Goal: Information Seeking & Learning: Learn about a topic

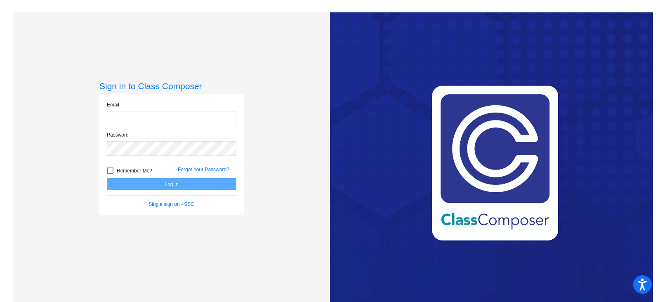
type input "[EMAIL_ADDRESS][DOMAIN_NAME]"
click at [217, 184] on button "Log In" at bounding box center [172, 184] width 130 height 12
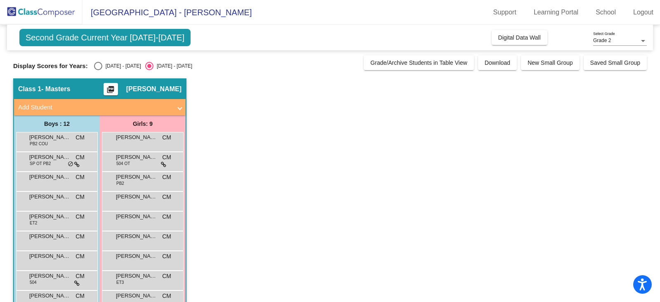
click at [102, 65] on div "2024 - 2025" at bounding box center [121, 65] width 39 height 7
click at [98, 70] on input "2024 - 2025" at bounding box center [98, 70] width 0 height 0
radio input "true"
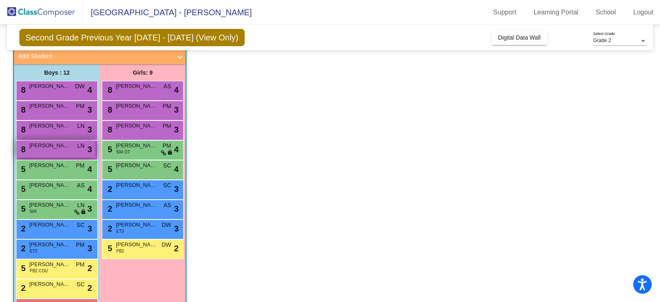
scroll to position [80, 0]
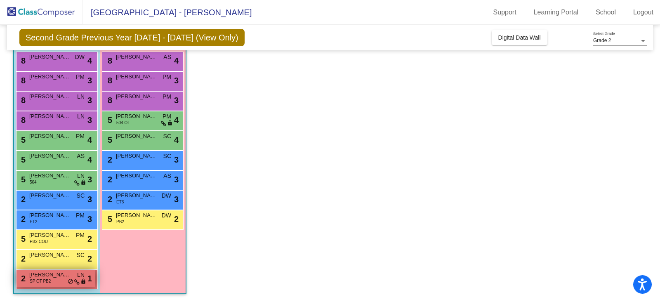
click at [66, 280] on div "2 August Boarman SP OT PB2 LN lock do_not_disturb_alt 1" at bounding box center [56, 278] width 79 height 17
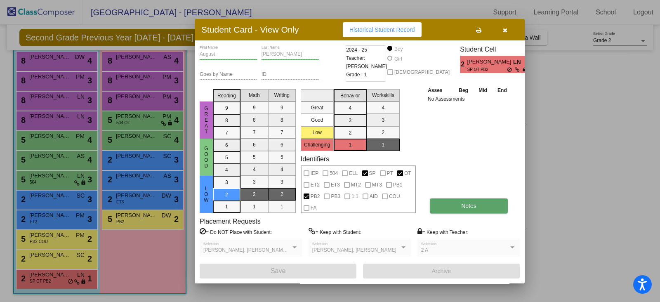
click at [466, 203] on span "Notes" at bounding box center [468, 206] width 15 height 7
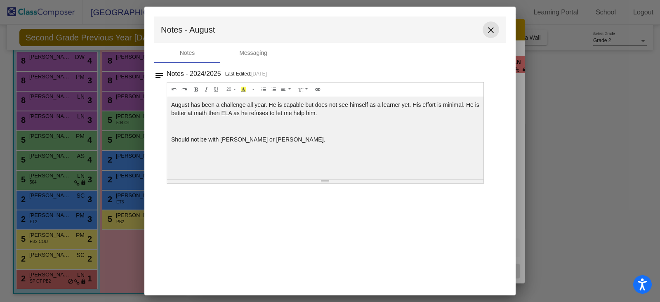
click at [492, 27] on mat-icon "close" at bounding box center [491, 30] width 10 height 10
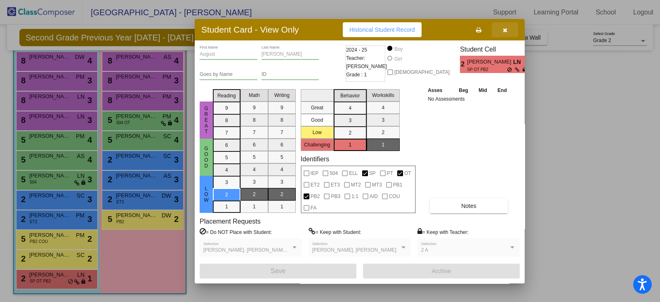
click at [507, 33] on button "button" at bounding box center [505, 29] width 26 height 15
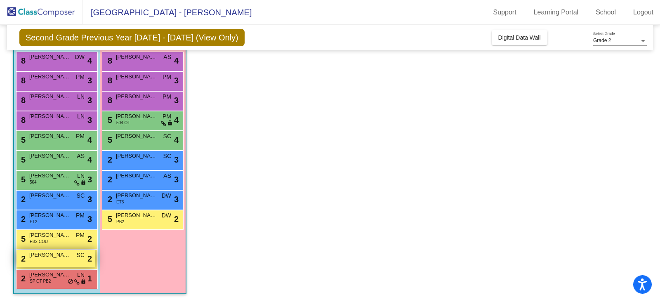
click at [56, 255] on span "Landon Grier" at bounding box center [49, 255] width 41 height 8
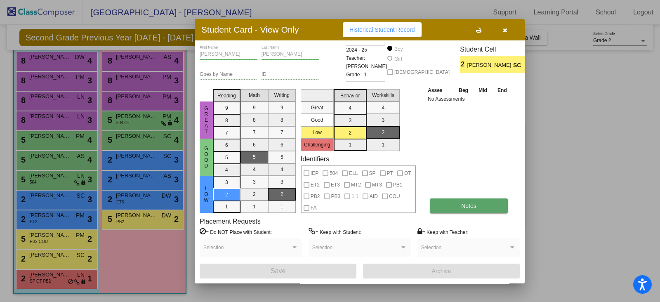
click at [468, 205] on span "Notes" at bounding box center [468, 206] width 15 height 7
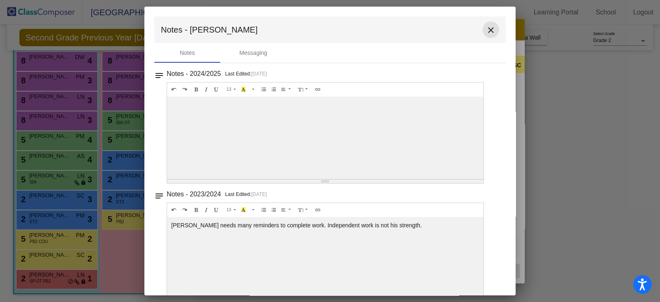
click at [491, 34] on mat-icon "close" at bounding box center [491, 30] width 10 height 10
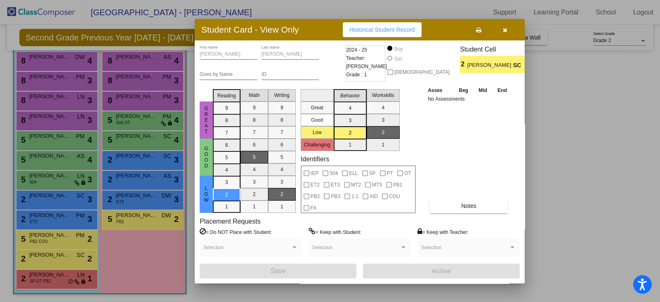
click at [508, 31] on button "button" at bounding box center [505, 29] width 26 height 15
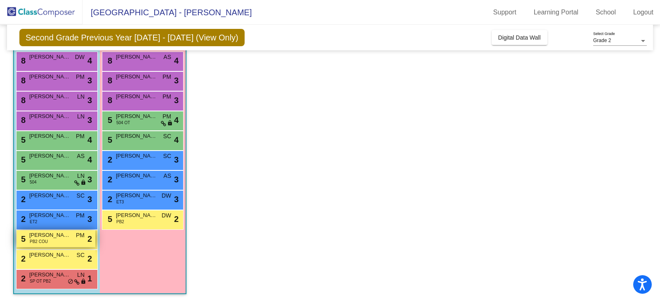
click at [60, 237] on span "Arcus Stacey" at bounding box center [49, 235] width 41 height 8
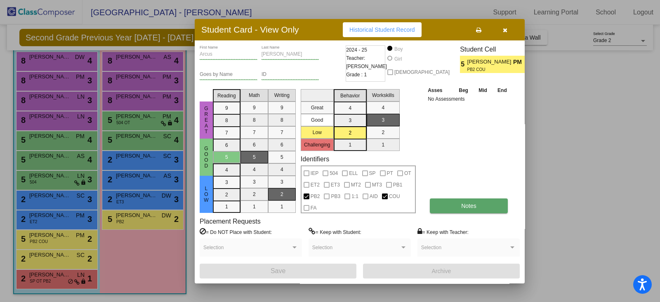
click at [458, 208] on button "Notes" at bounding box center [469, 206] width 78 height 15
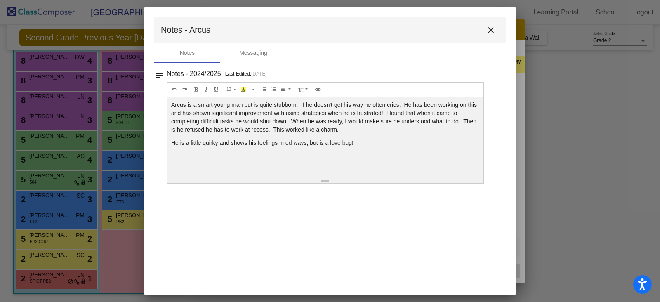
click at [492, 30] on mat-icon "close" at bounding box center [491, 30] width 10 height 10
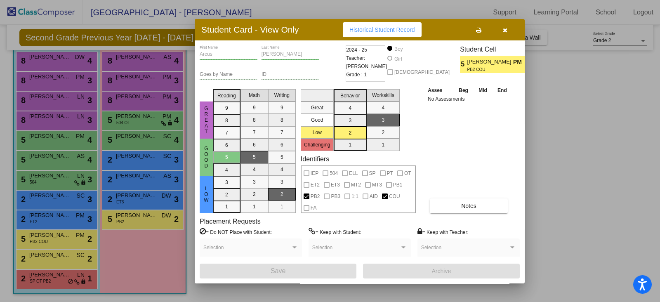
click at [509, 29] on button "button" at bounding box center [505, 29] width 26 height 15
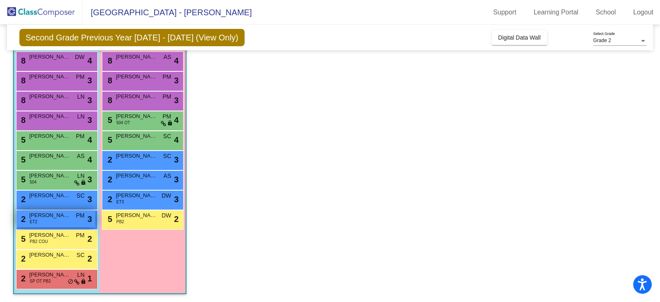
click at [47, 221] on div "2 Colton Raimo ET2 PM lock do_not_disturb_alt 3" at bounding box center [56, 218] width 79 height 17
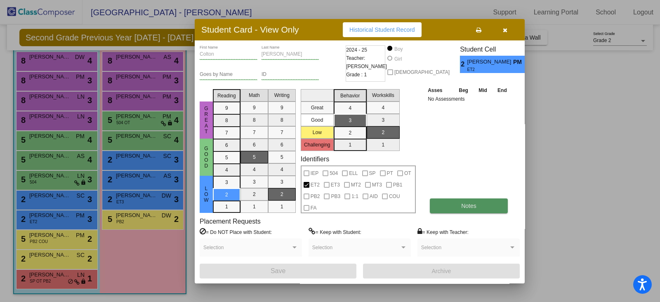
click at [458, 206] on button "Notes" at bounding box center [469, 206] width 78 height 15
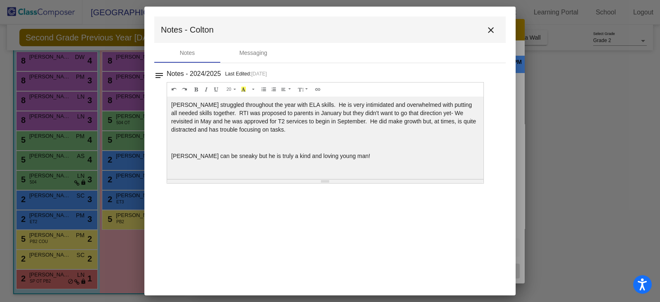
click at [495, 27] on mat-icon "close" at bounding box center [491, 30] width 10 height 10
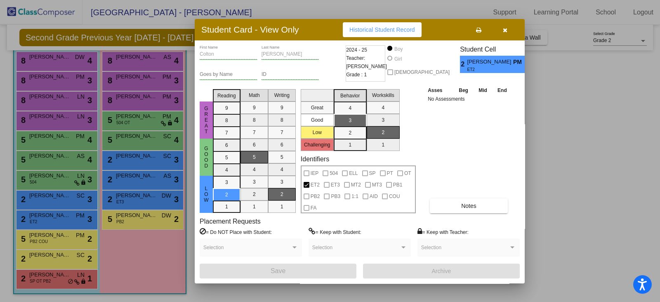
click at [506, 30] on icon "button" at bounding box center [505, 30] width 5 height 6
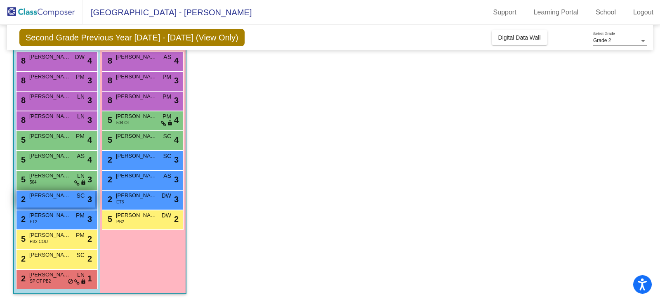
click at [43, 201] on div "2 Cameron Jackson SC lock do_not_disturb_alt 3" at bounding box center [56, 199] width 79 height 17
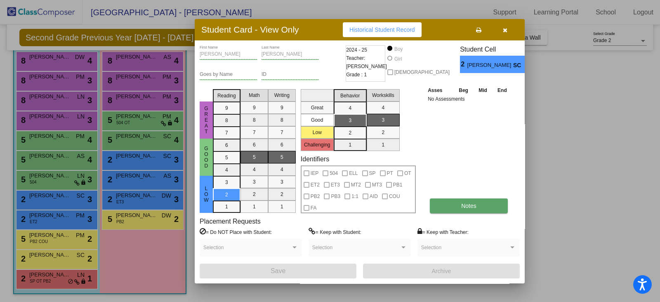
click at [461, 204] on button "Notes" at bounding box center [469, 206] width 78 height 15
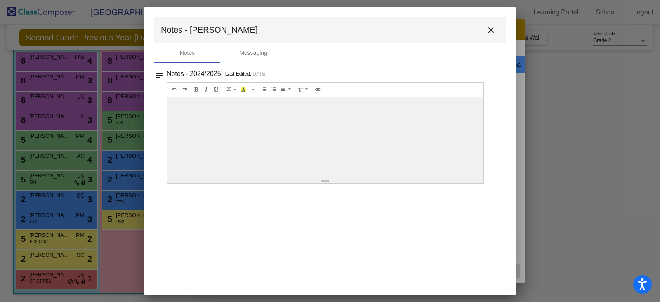
click at [490, 29] on mat-icon "close" at bounding box center [491, 30] width 10 height 10
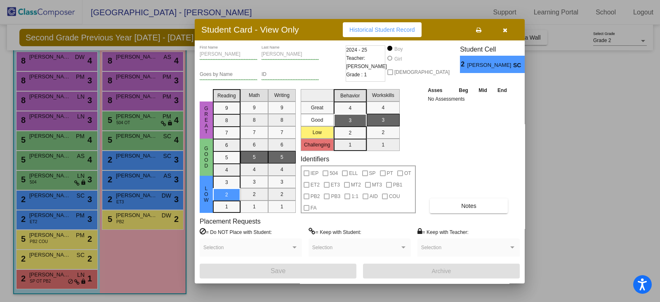
click at [507, 32] on icon "button" at bounding box center [505, 30] width 5 height 6
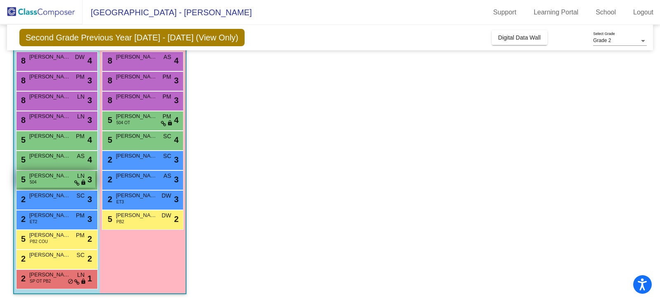
click at [63, 182] on div "5 Keegan Pietrowski 504 LN lock do_not_disturb_alt 3" at bounding box center [56, 179] width 79 height 17
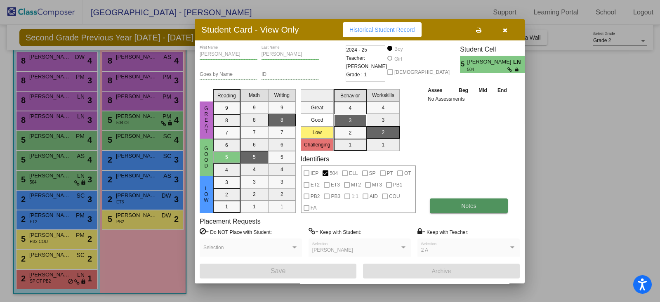
click at [476, 204] on span "Notes" at bounding box center [468, 206] width 15 height 7
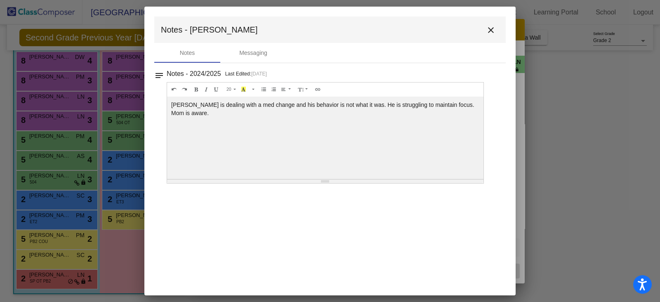
click at [492, 34] on mat-icon "close" at bounding box center [491, 30] width 10 height 10
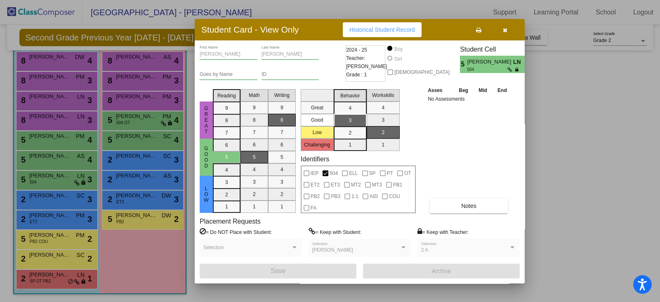
click at [504, 32] on icon "button" at bounding box center [505, 30] width 5 height 6
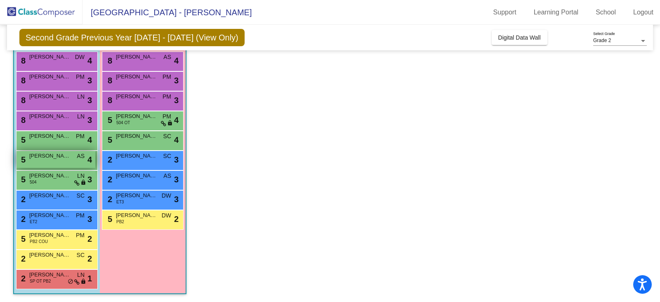
click at [58, 158] on span "Miles Lawson" at bounding box center [49, 156] width 41 height 8
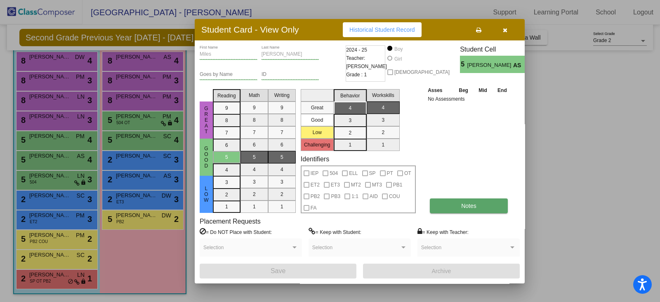
click at [484, 206] on button "Notes" at bounding box center [469, 206] width 78 height 15
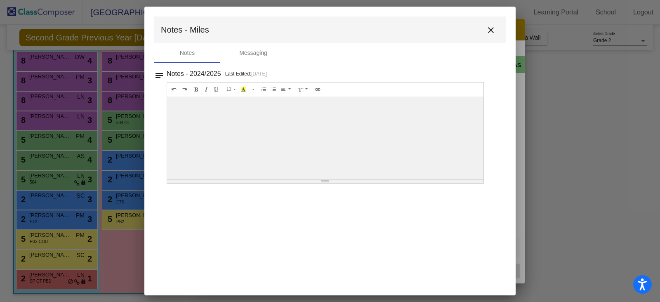
click at [492, 35] on button "close" at bounding box center [491, 29] width 17 height 17
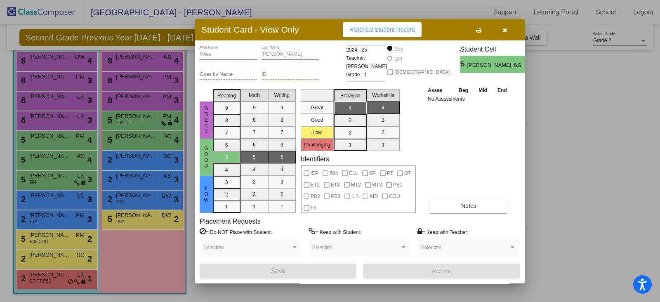
click at [508, 30] on button "button" at bounding box center [505, 29] width 26 height 15
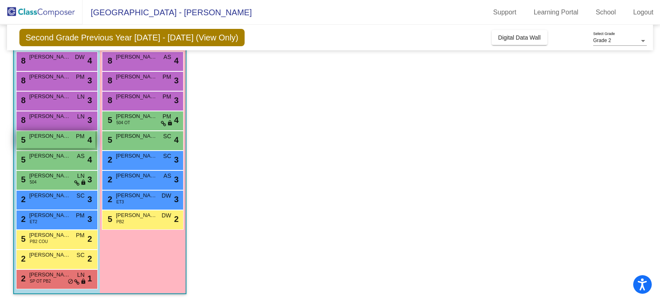
click at [54, 139] on span "Bradley Scaturro" at bounding box center [49, 136] width 41 height 8
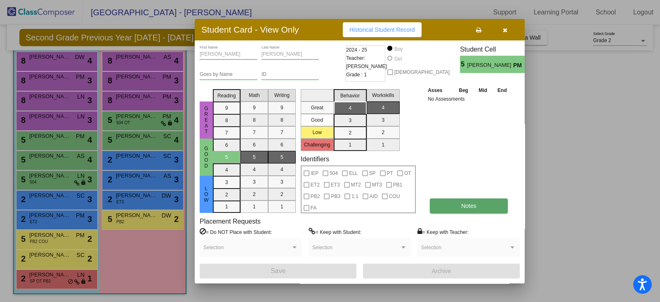
click at [473, 207] on span "Notes" at bounding box center [468, 206] width 15 height 7
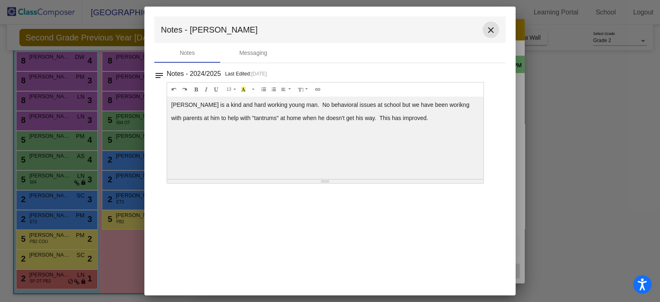
click at [490, 30] on mat-icon "close" at bounding box center [491, 30] width 10 height 10
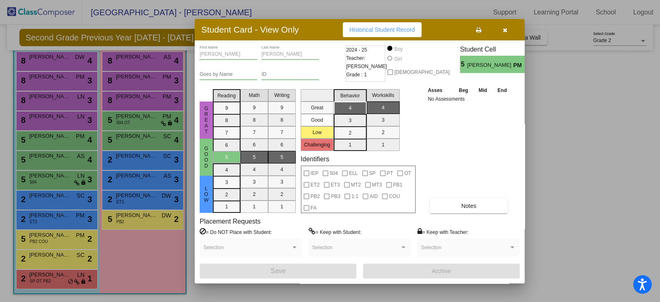
click at [504, 31] on icon "button" at bounding box center [505, 30] width 5 height 6
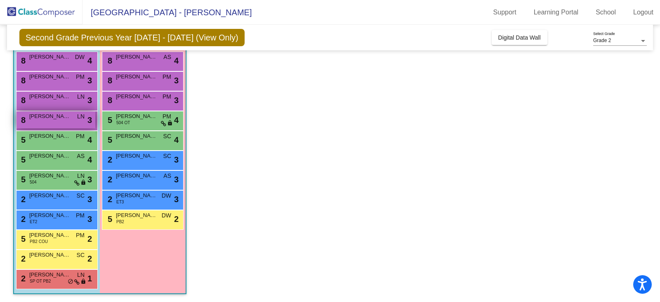
click at [42, 114] on span "Wade Schaffer" at bounding box center [49, 116] width 41 height 8
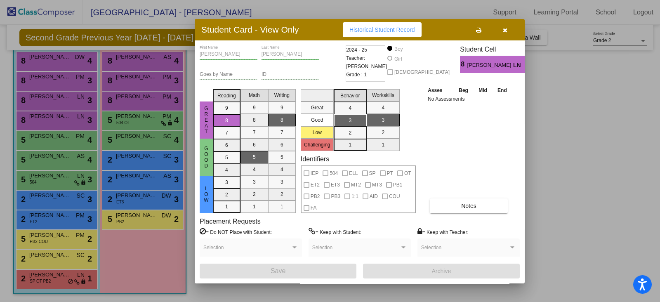
click at [470, 213] on div "Wade First Name Schaffer Last Name Goes by Name ID 2024 - 25 Teacher: Lori Nola…" at bounding box center [360, 161] width 320 height 233
click at [471, 206] on span "Notes" at bounding box center [468, 206] width 15 height 7
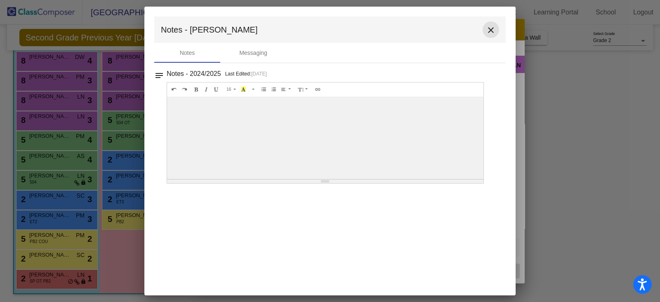
click at [494, 33] on mat-icon "close" at bounding box center [491, 30] width 10 height 10
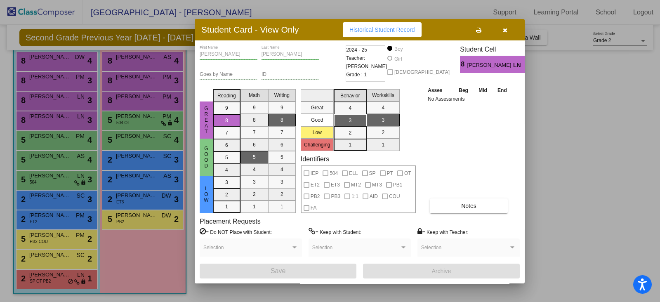
click at [503, 33] on button "button" at bounding box center [505, 29] width 26 height 15
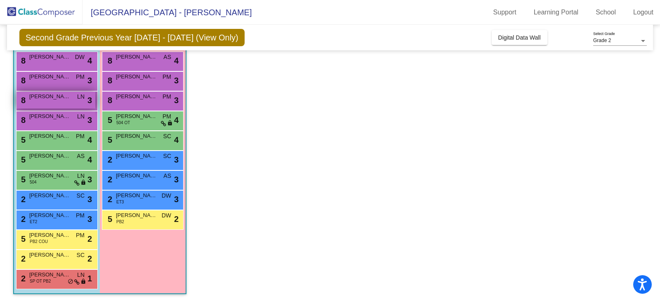
click at [42, 100] on div "8 Ryan Holt LN lock do_not_disturb_alt 3" at bounding box center [56, 100] width 79 height 17
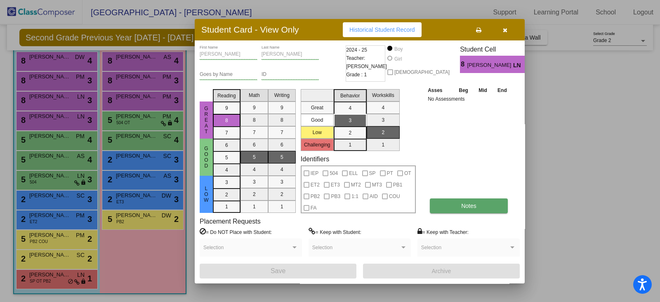
click at [454, 203] on button "Notes" at bounding box center [469, 206] width 78 height 15
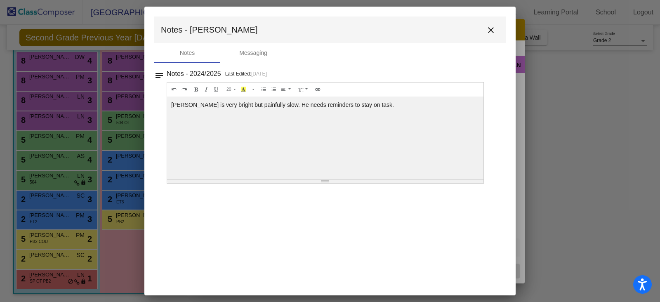
click at [493, 27] on mat-icon "close" at bounding box center [491, 30] width 10 height 10
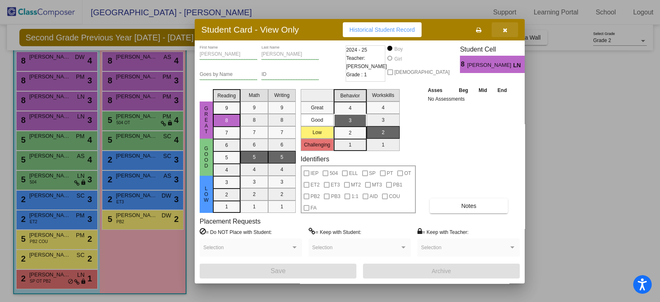
click at [506, 28] on icon "button" at bounding box center [505, 30] width 5 height 6
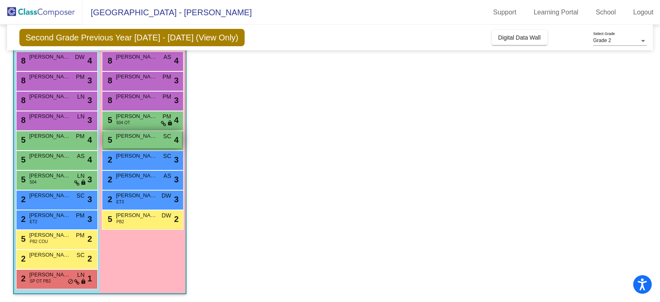
scroll to position [29, 0]
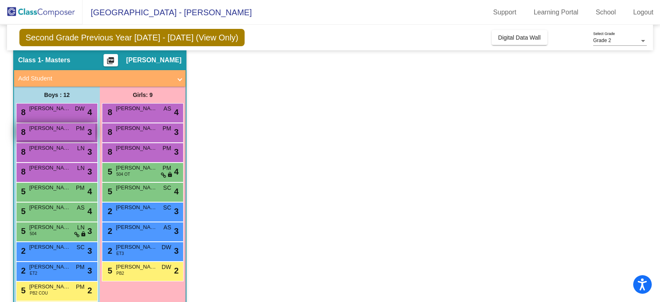
click at [52, 129] on span "Evan Su" at bounding box center [49, 128] width 41 height 8
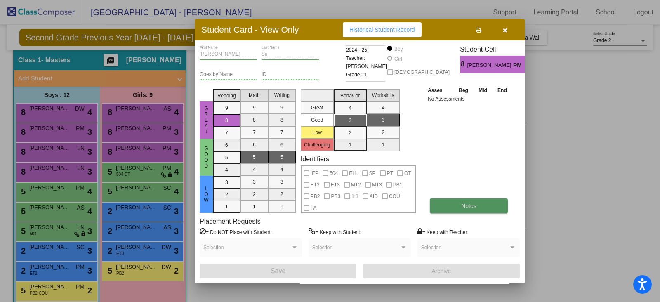
click at [476, 201] on button "Notes" at bounding box center [469, 206] width 78 height 15
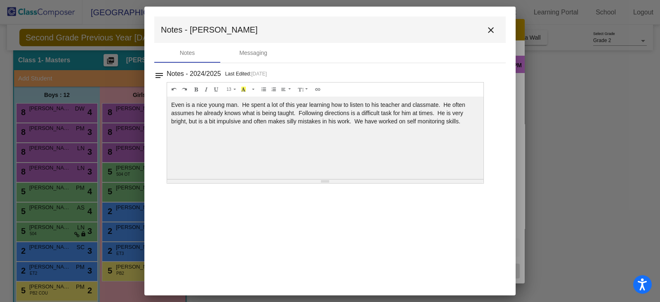
click at [494, 29] on mat-icon "close" at bounding box center [491, 30] width 10 height 10
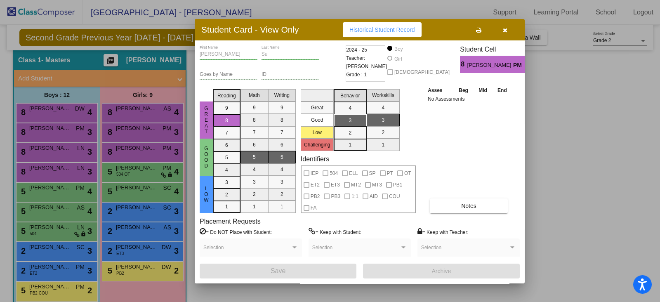
click at [507, 29] on icon "button" at bounding box center [505, 30] width 5 height 6
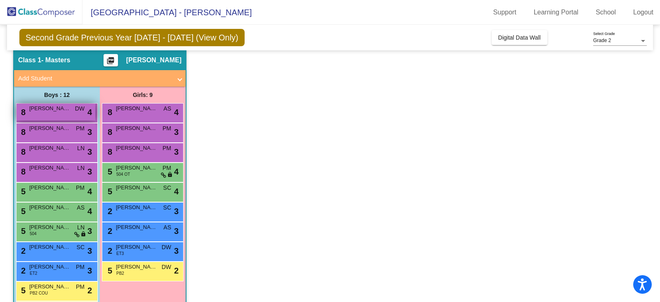
click at [57, 114] on div "8 Finn Taylor DW lock do_not_disturb_alt 4" at bounding box center [56, 112] width 79 height 17
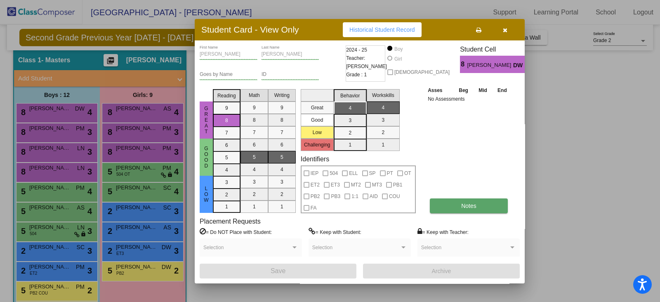
click at [456, 201] on button "Notes" at bounding box center [469, 206] width 78 height 15
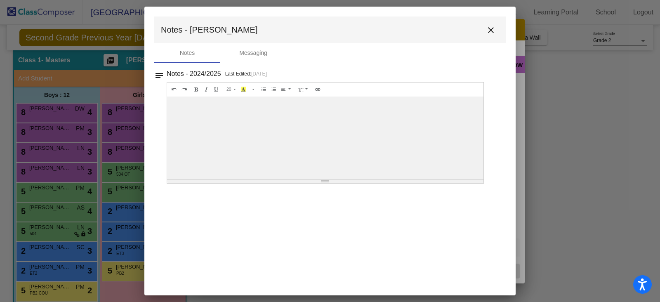
click at [492, 28] on mat-icon "close" at bounding box center [491, 30] width 10 height 10
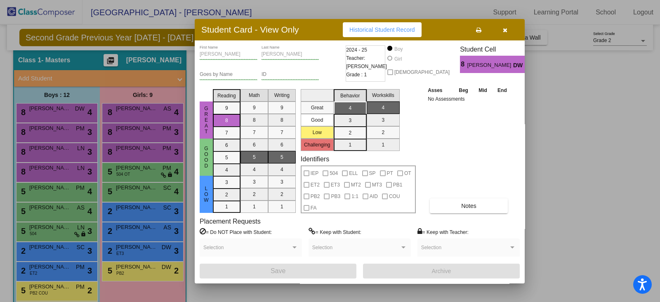
click at [508, 30] on button "button" at bounding box center [505, 29] width 26 height 15
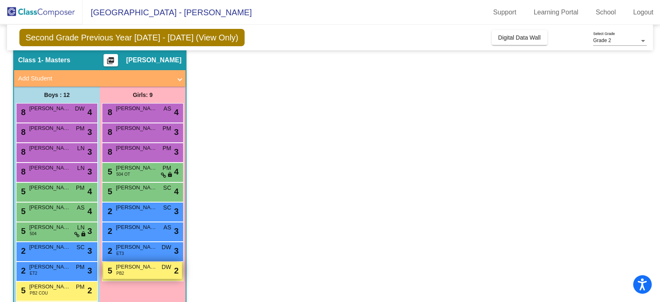
click at [151, 274] on div "5 Isabella Barton PB2 DW lock do_not_disturb_alt 2" at bounding box center [142, 270] width 79 height 17
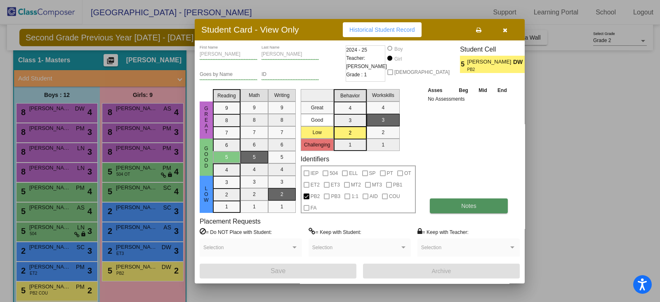
click at [461, 206] on span "Notes" at bounding box center [468, 206] width 15 height 7
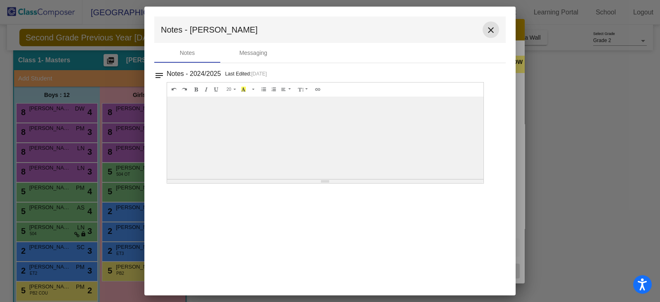
click at [492, 32] on mat-icon "close" at bounding box center [491, 30] width 10 height 10
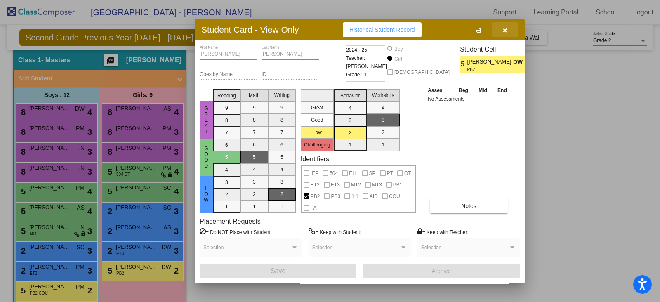
click at [508, 32] on button "button" at bounding box center [505, 29] width 26 height 15
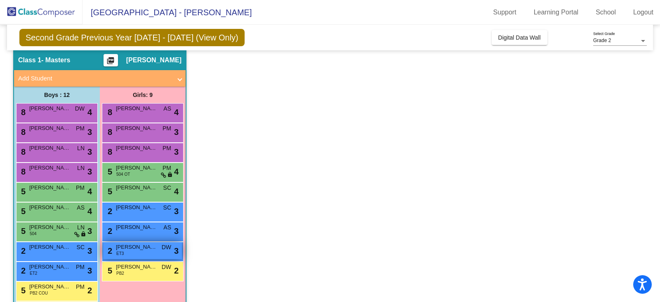
click at [157, 248] on div "2 Raeona Riley ET3 DW lock do_not_disturb_alt 3" at bounding box center [142, 250] width 79 height 17
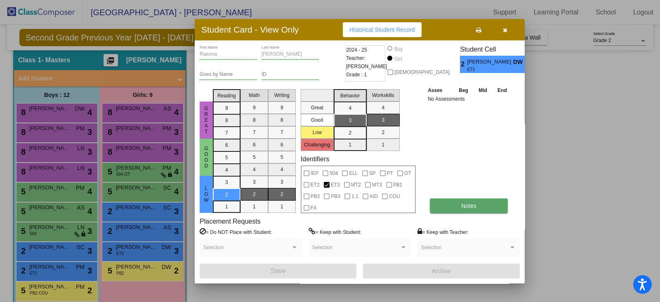
click at [454, 207] on button "Notes" at bounding box center [469, 206] width 78 height 15
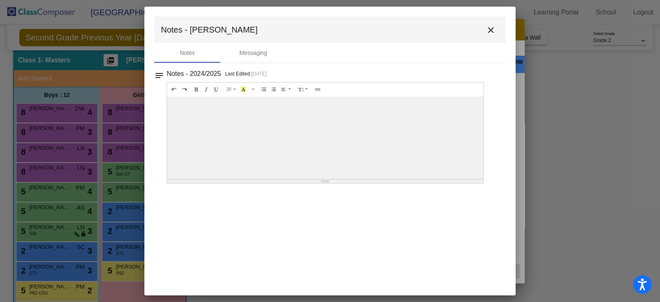
click at [493, 30] on mat-icon "close" at bounding box center [491, 30] width 10 height 10
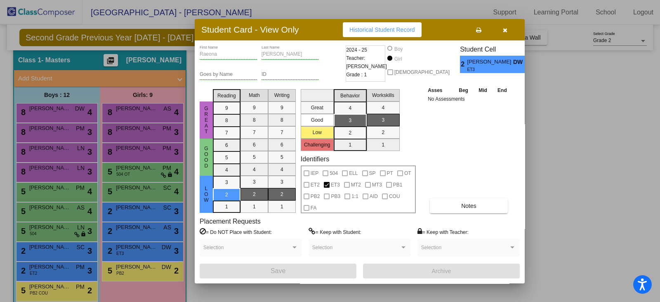
click at [508, 32] on button "button" at bounding box center [505, 29] width 26 height 15
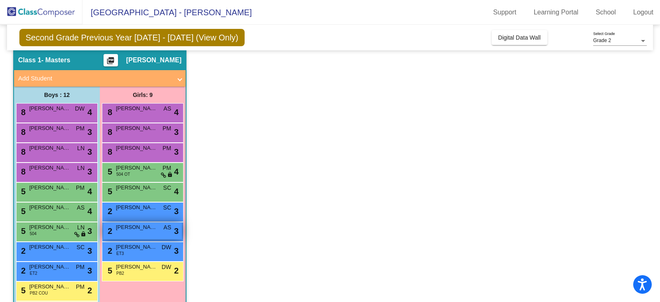
click at [147, 234] on div "2 Jaclyn Suer AS lock do_not_disturb_alt 3" at bounding box center [142, 230] width 79 height 17
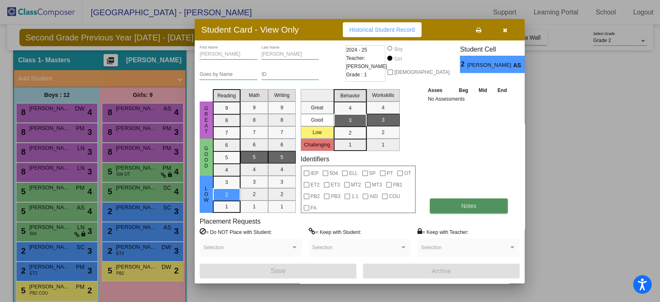
click at [473, 203] on span "Notes" at bounding box center [468, 206] width 15 height 7
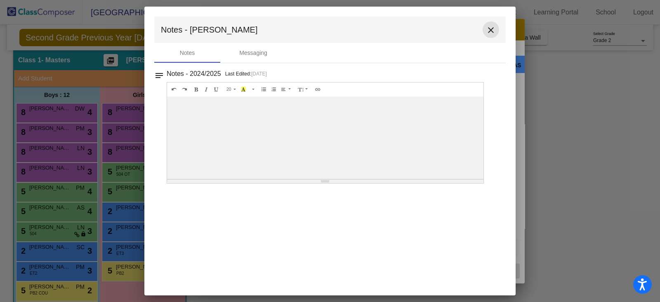
click at [490, 28] on mat-icon "close" at bounding box center [491, 30] width 10 height 10
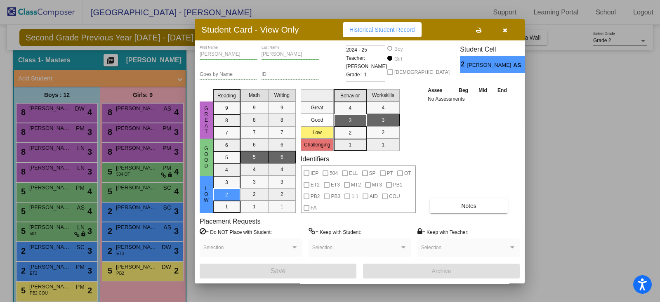
click at [504, 30] on icon "button" at bounding box center [505, 30] width 5 height 6
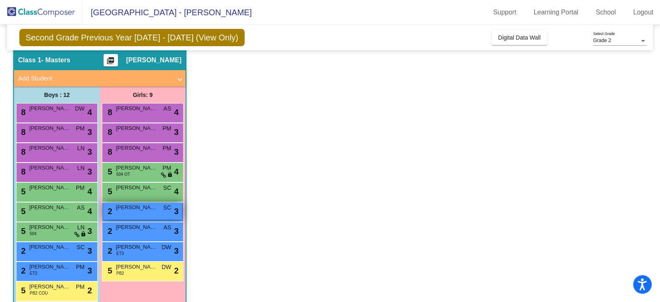
click at [146, 205] on span "Aspen Ellis" at bounding box center [136, 207] width 41 height 8
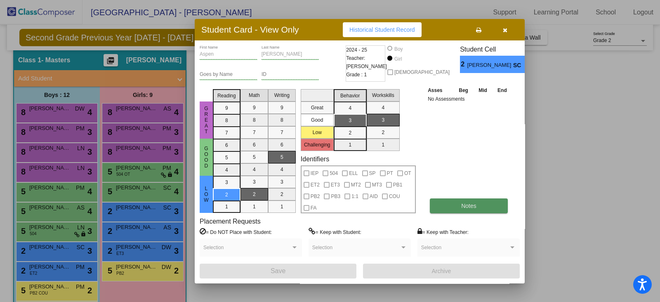
click at [479, 206] on button "Notes" at bounding box center [469, 206] width 78 height 15
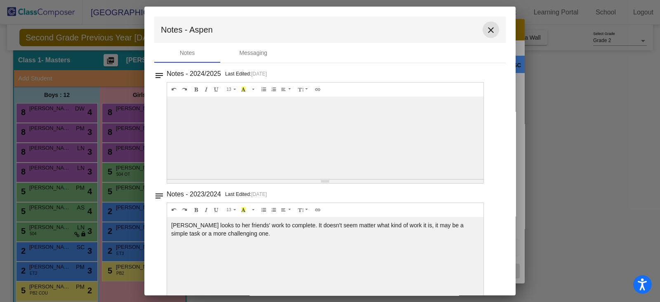
click at [492, 32] on mat-icon "close" at bounding box center [491, 30] width 10 height 10
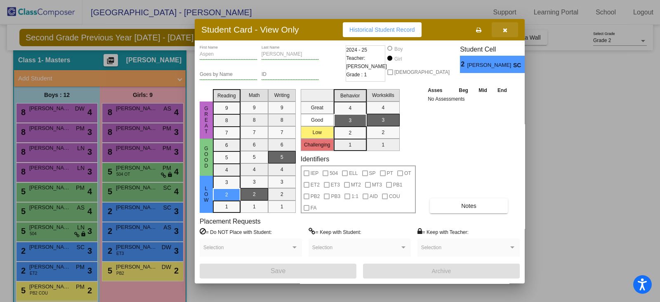
click at [507, 31] on icon "button" at bounding box center [505, 30] width 5 height 6
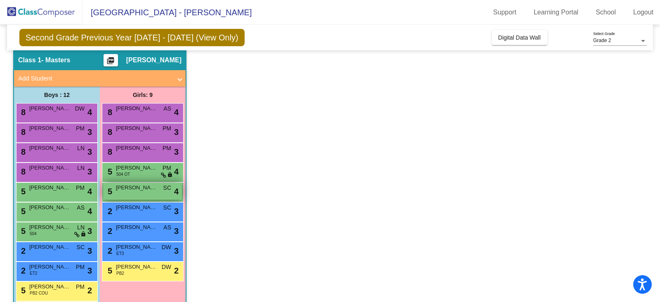
click at [113, 191] on div "5 Quinn Harvey SC lock do_not_disturb_alt 4" at bounding box center [142, 191] width 79 height 17
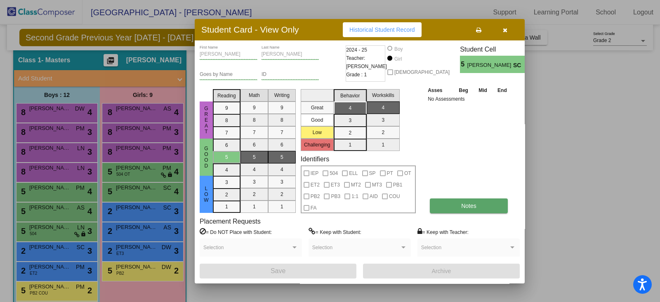
click at [466, 207] on span "Notes" at bounding box center [468, 206] width 15 height 7
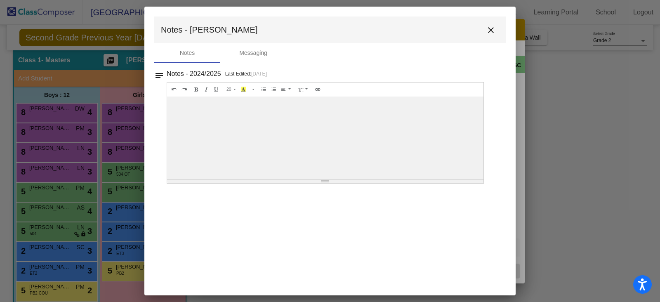
click at [494, 30] on mat-icon "close" at bounding box center [491, 30] width 10 height 10
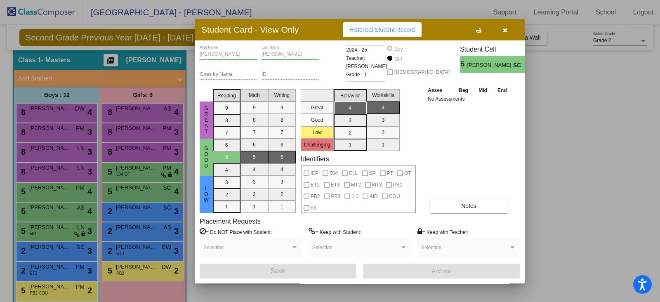
click at [507, 28] on icon "button" at bounding box center [505, 30] width 5 height 6
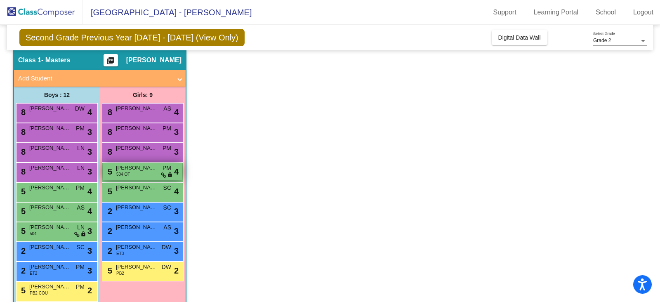
click at [124, 175] on span "504 OT" at bounding box center [123, 174] width 14 height 6
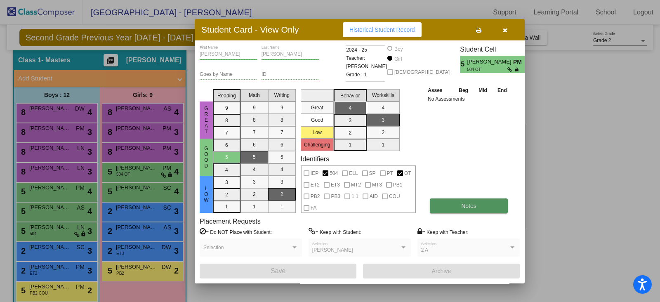
click at [474, 203] on span "Notes" at bounding box center [468, 206] width 15 height 7
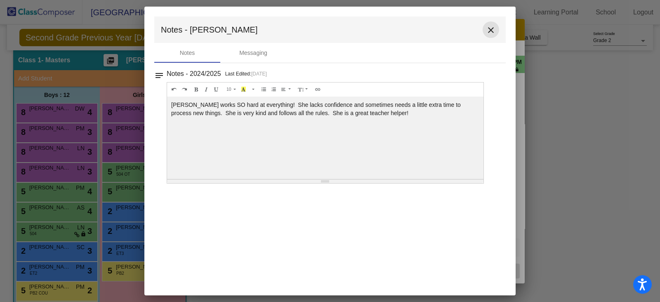
click at [487, 30] on mat-icon "close" at bounding box center [491, 30] width 10 height 10
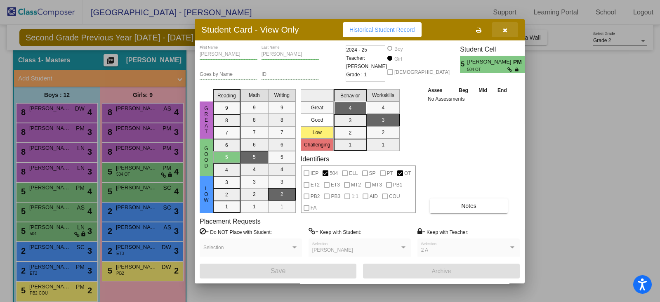
click at [506, 32] on icon "button" at bounding box center [505, 30] width 5 height 6
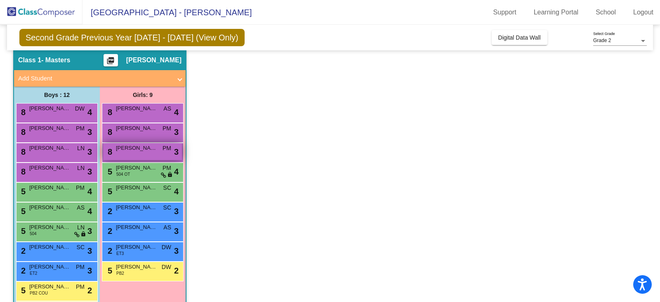
click at [134, 147] on span "Tessa Backus" at bounding box center [136, 148] width 41 height 8
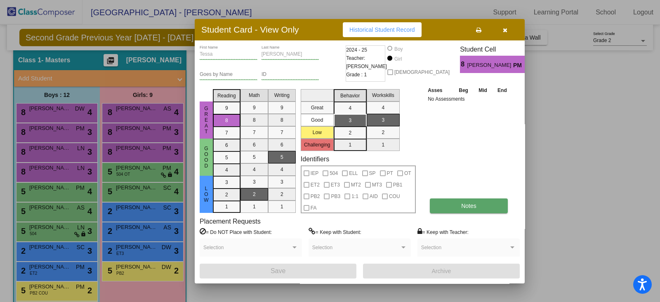
click at [461, 203] on button "Notes" at bounding box center [469, 206] width 78 height 15
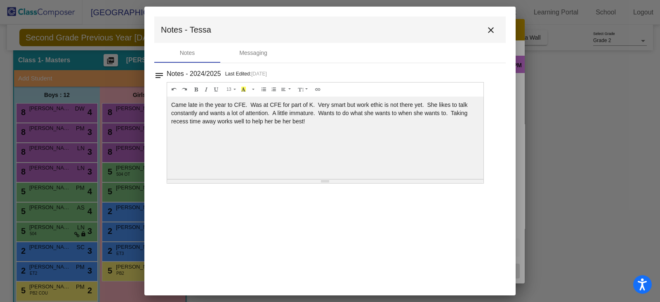
click at [492, 28] on mat-icon "close" at bounding box center [491, 30] width 10 height 10
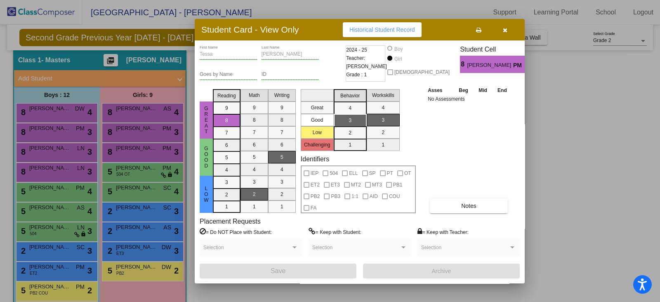
click at [504, 31] on icon "button" at bounding box center [505, 30] width 5 height 6
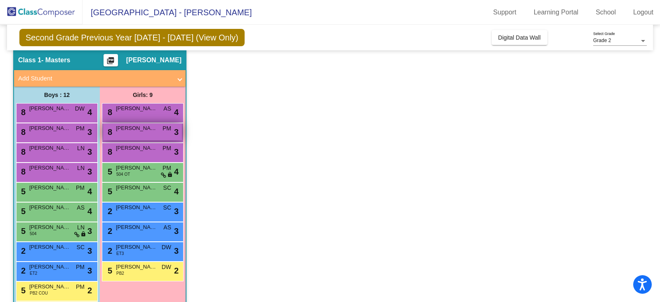
click at [144, 134] on div "8 Mila Kaminsky PM lock do_not_disturb_alt 3" at bounding box center [142, 131] width 79 height 17
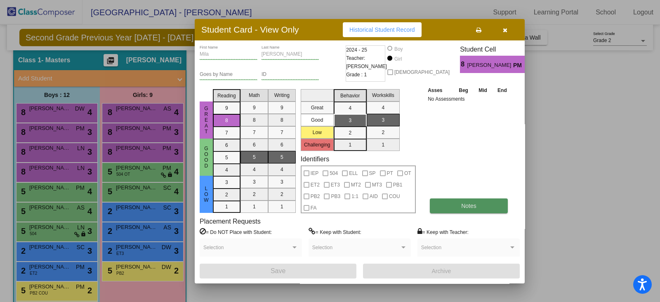
click at [448, 203] on button "Notes" at bounding box center [469, 206] width 78 height 15
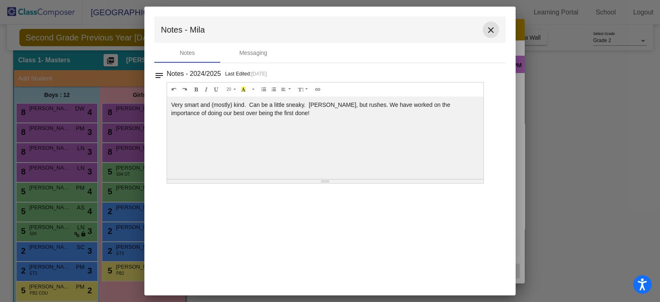
click at [489, 31] on mat-icon "close" at bounding box center [491, 30] width 10 height 10
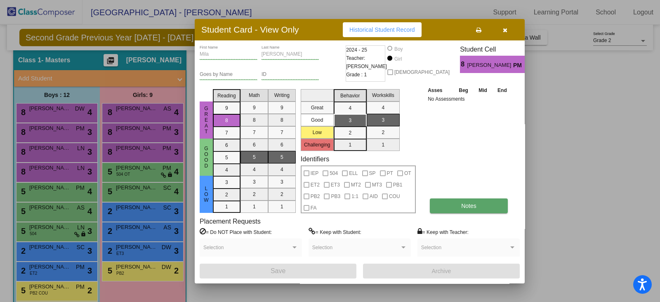
click at [469, 203] on span "Notes" at bounding box center [468, 206] width 15 height 7
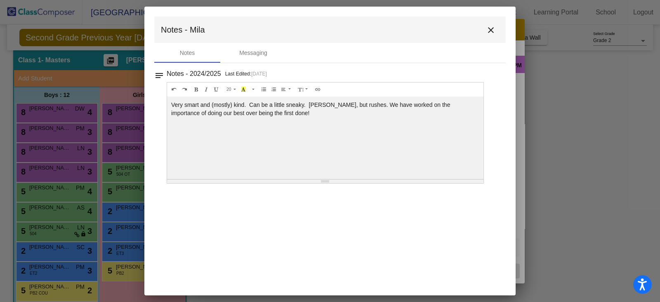
click at [493, 29] on mat-icon "close" at bounding box center [491, 30] width 10 height 10
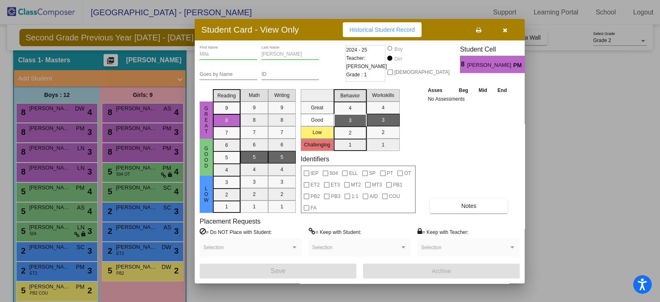
click at [505, 31] on icon "button" at bounding box center [505, 30] width 5 height 6
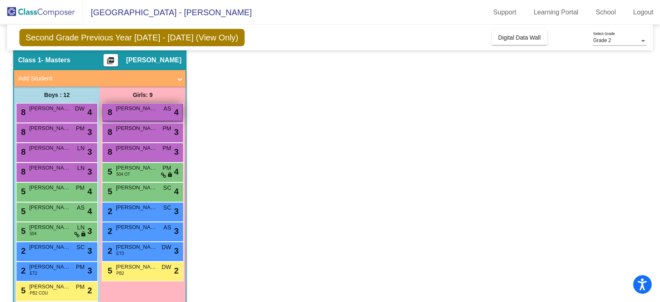
click at [158, 110] on div "8 Madaline Duarte AS lock do_not_disturb_alt 4" at bounding box center [142, 112] width 79 height 17
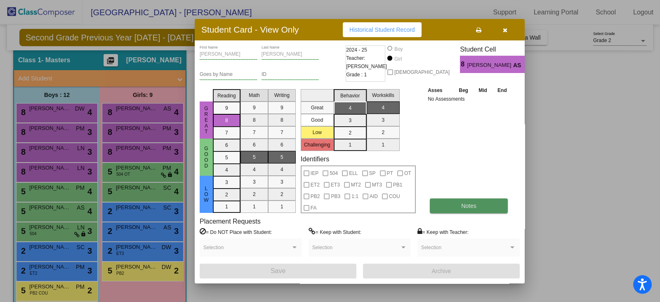
click at [464, 203] on span "Notes" at bounding box center [468, 206] width 15 height 7
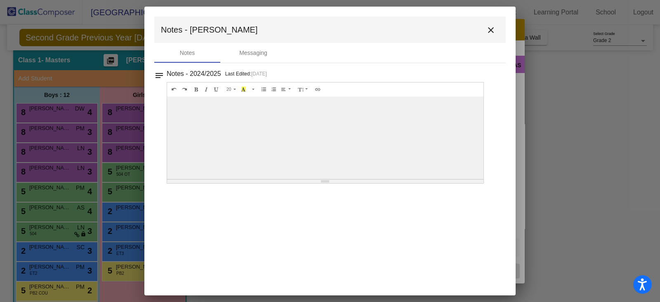
click at [493, 30] on mat-icon "close" at bounding box center [491, 30] width 10 height 10
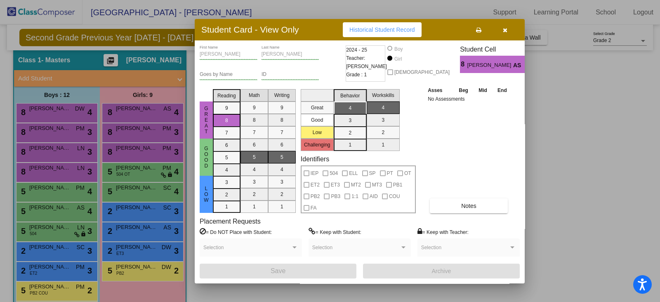
click at [505, 30] on icon "button" at bounding box center [505, 30] width 5 height 6
